Goal: Navigation & Orientation: Find specific page/section

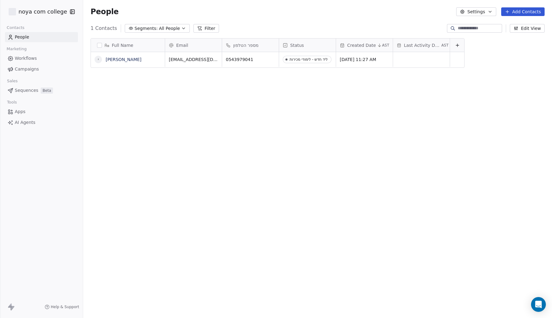
scroll to position [280, 469]
